Goal: Find contact information: Find contact information

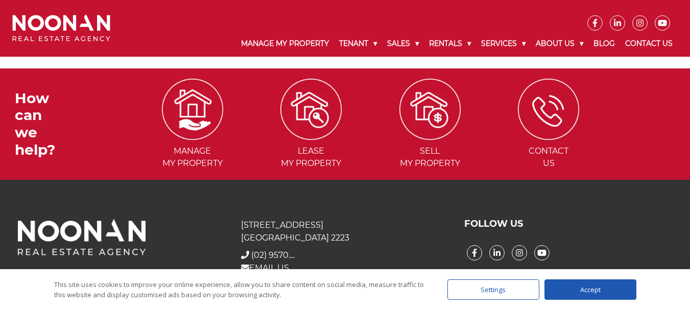
scroll to position [420, 0]
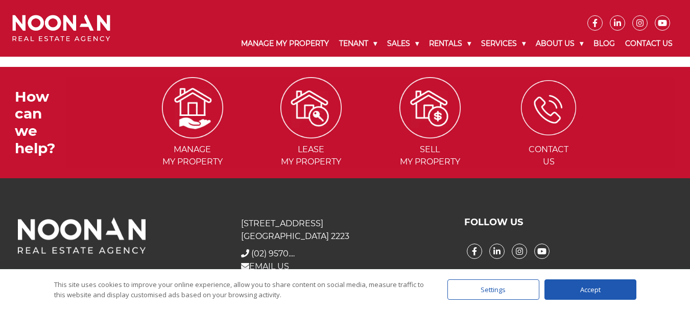
click at [540, 99] on img at bounding box center [548, 107] width 55 height 55
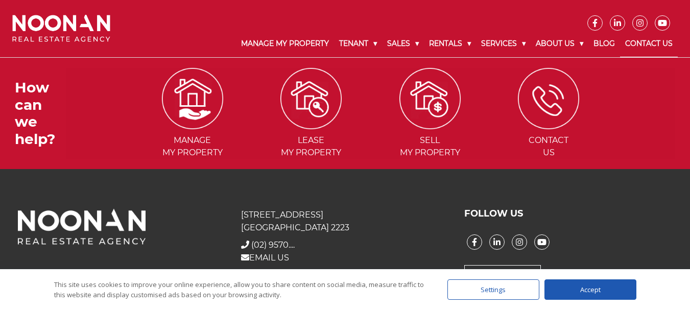
scroll to position [1066, 0]
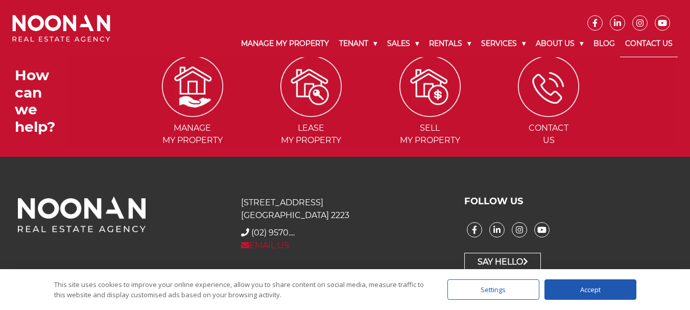
click at [257, 248] on link "EMAIL US" at bounding box center [265, 246] width 48 height 10
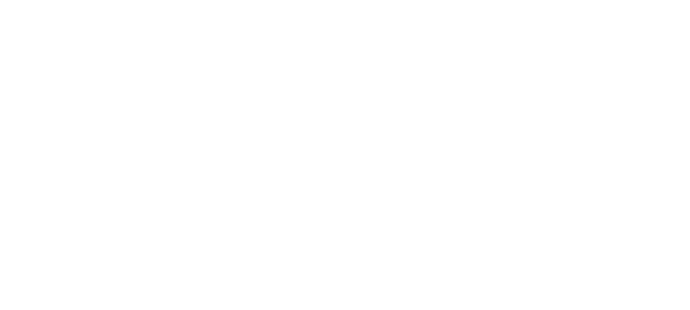
scroll to position [409, 0]
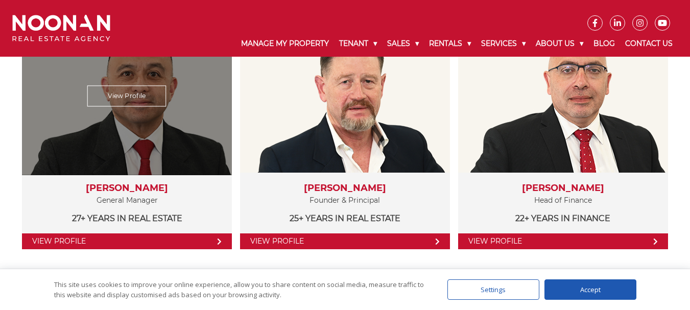
scroll to position [256, 0]
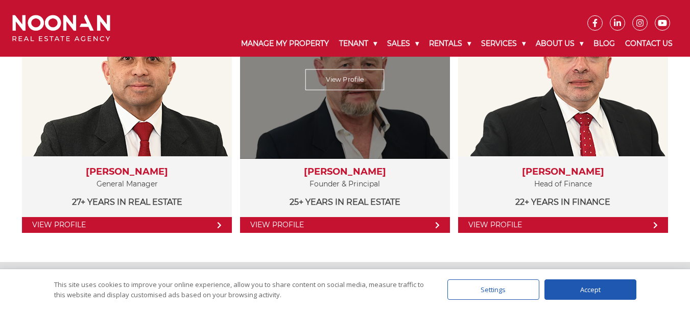
click at [438, 226] on icon at bounding box center [438, 225] width 4 height 6
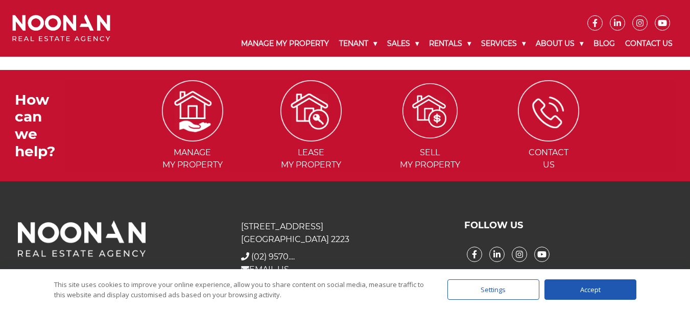
scroll to position [420, 0]
